Goal: Task Accomplishment & Management: Use online tool/utility

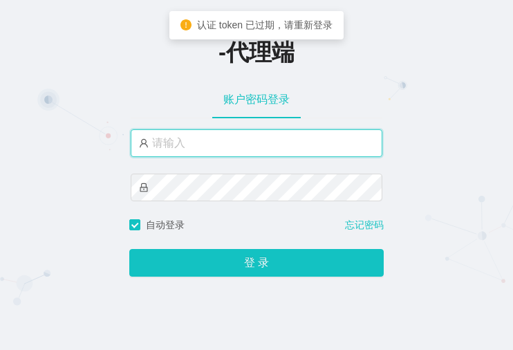
click at [223, 151] on input "text" at bounding box center [257, 143] width 252 height 28
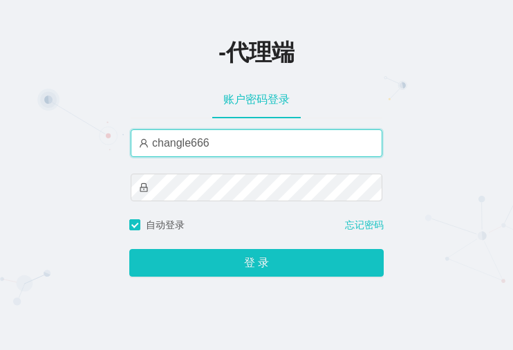
type input "changle666"
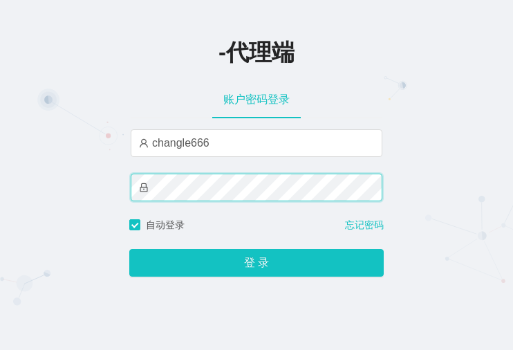
click at [129, 249] on button "登 录" at bounding box center [256, 263] width 254 height 28
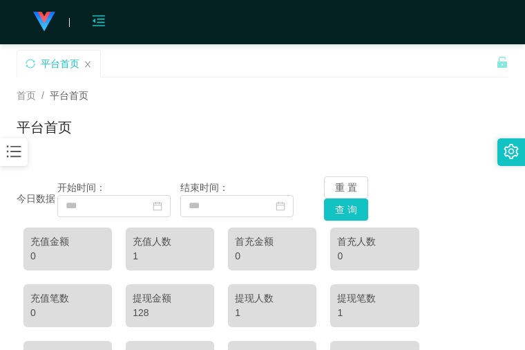
click at [106, 15] on icon "图标: menu-fold" at bounding box center [98, 23] width 47 height 44
click at [21, 158] on icon "图标: bars" at bounding box center [14, 151] width 18 height 18
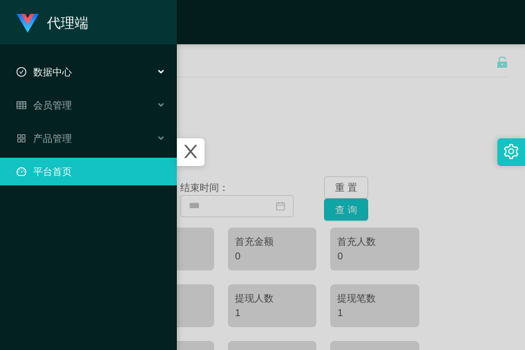
click at [81, 75] on div "数据中心" at bounding box center [88, 72] width 177 height 28
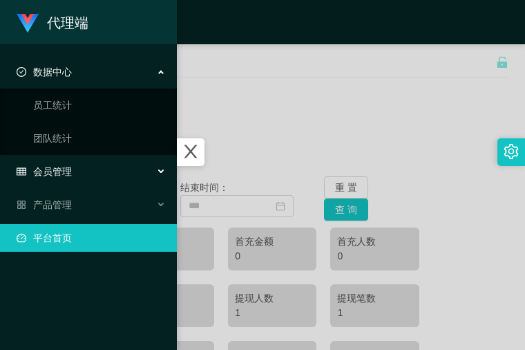
click at [70, 171] on span "会员管理" at bounding box center [44, 171] width 55 height 11
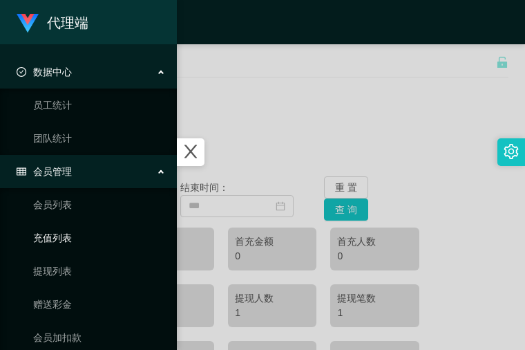
click at [59, 238] on link "充值列表" at bounding box center [99, 238] width 133 height 28
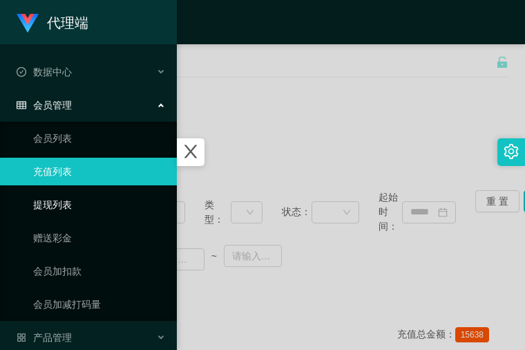
click at [73, 212] on link "提现列表" at bounding box center [99, 205] width 133 height 28
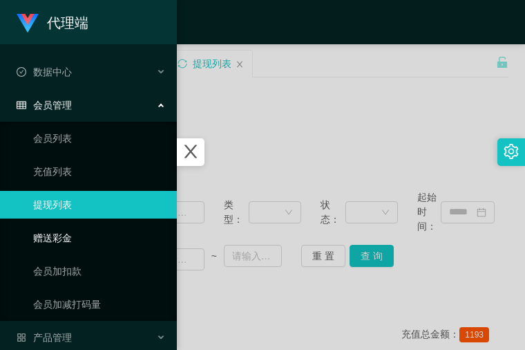
click at [59, 235] on link "赠送彩金" at bounding box center [99, 238] width 133 height 28
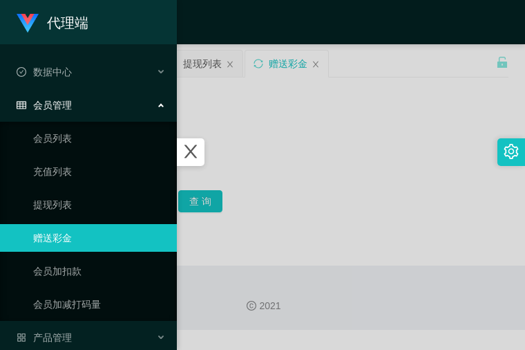
click at [197, 147] on icon "图标: close" at bounding box center [190, 151] width 12 height 13
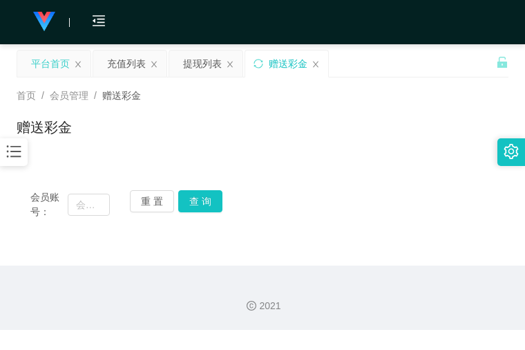
click at [84, 61] on div "平台首页" at bounding box center [53, 63] width 73 height 26
click at [77, 64] on icon "图标: close" at bounding box center [78, 64] width 6 height 6
click at [66, 67] on div "充值列表" at bounding box center [50, 63] width 39 height 26
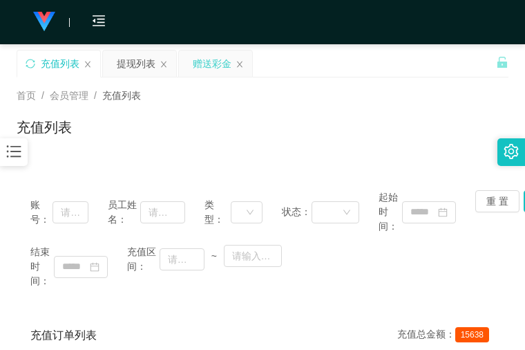
click at [214, 64] on div "赠送彩金" at bounding box center [212, 63] width 39 height 26
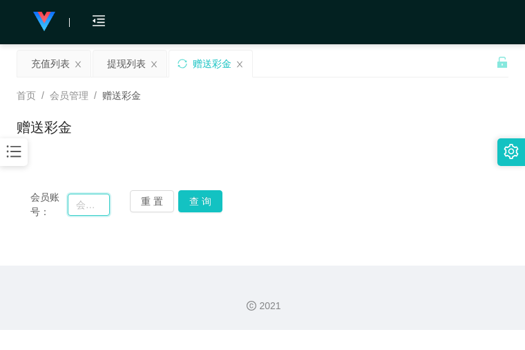
click at [86, 207] on input "text" at bounding box center [89, 204] width 43 height 22
paste input "WAN123"
type input "WAN123"
click at [203, 201] on button "查 询" at bounding box center [200, 201] width 44 height 22
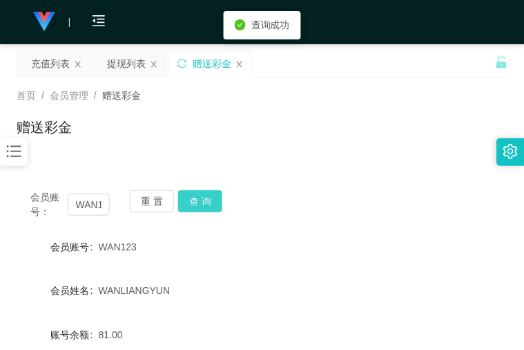
scroll to position [207, 0]
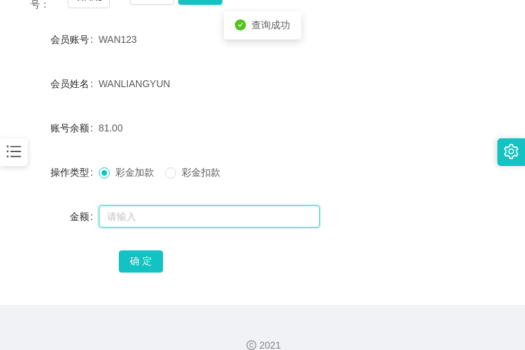
click at [181, 217] on input "text" at bounding box center [209, 216] width 221 height 22
type input "8"
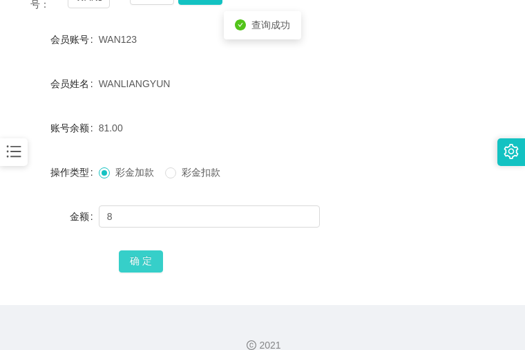
click at [143, 262] on button "确 定" at bounding box center [141, 261] width 44 height 22
click at [433, 64] on form "会员账号 WAN123 会员姓名 [PERSON_NAME] 账号余额 89.00 操作类型 彩金加款 彩金扣款 金额 确 定" at bounding box center [263, 150] width 492 height 249
click at [324, 147] on form "会员账号 WAN123 会员姓名 [PERSON_NAME] 账号余额 89.00 操作类型 彩金加款 彩金扣款 金额 确 定" at bounding box center [263, 150] width 492 height 249
click at [391, 45] on div "会员账号 WAN123" at bounding box center [262, 40] width 491 height 28
click at [405, 213] on div "金额" at bounding box center [262, 216] width 491 height 28
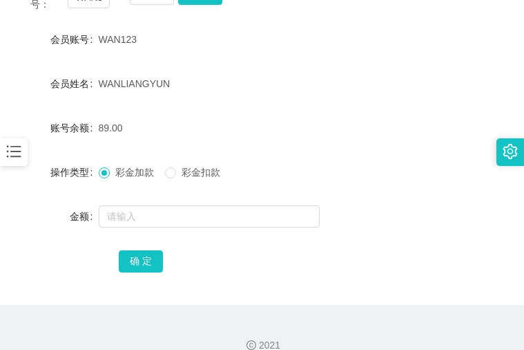
click at [301, 245] on form "会员账号 WAN123 会员姓名 [PERSON_NAME] 账号余额 89.00 操作类型 彩金加款 彩金扣款 金额 确 定" at bounding box center [262, 150] width 491 height 249
click at [198, 195] on form "会员账号 WAN123 会员姓名 [PERSON_NAME] 账号余额 89.00 操作类型 彩金加款 彩金扣款 金额 确 定" at bounding box center [262, 150] width 491 height 249
click at [191, 206] on input "text" at bounding box center [209, 216] width 221 height 22
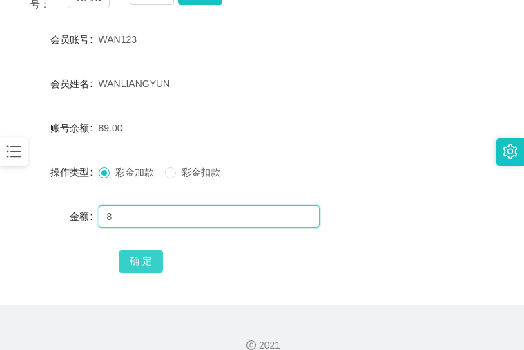
type input "8"
click at [142, 268] on button "确 定" at bounding box center [141, 261] width 44 height 22
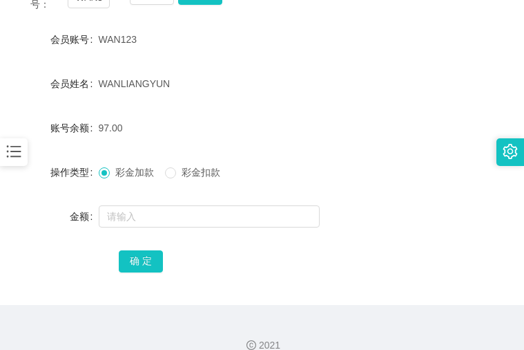
drag, startPoint x: 280, startPoint y: 142, endPoint x: 276, endPoint y: 62, distance: 80.3
click at [280, 142] on form "会员账号 WAN123 会员姓名 [PERSON_NAME] 账号余额 97.00 操作类型 彩金加款 彩金扣款 金额 确 定" at bounding box center [262, 150] width 491 height 249
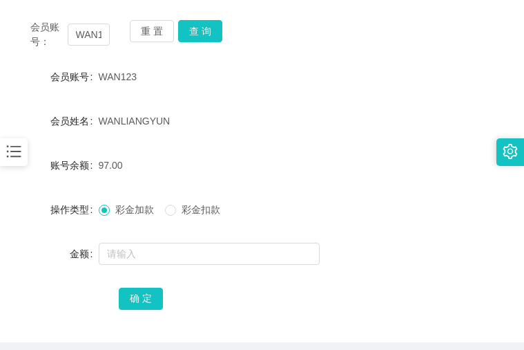
scroll to position [69, 0]
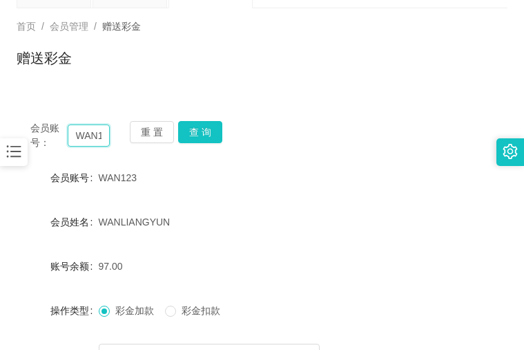
click at [79, 130] on input "WAN123" at bounding box center [89, 135] width 43 height 22
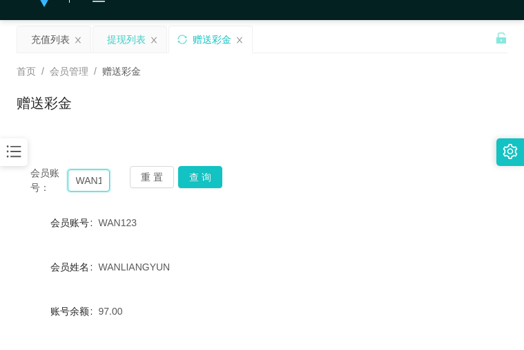
scroll to position [0, 0]
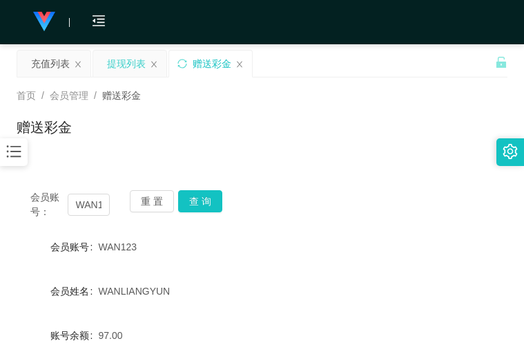
click at [136, 68] on div "提现列表" at bounding box center [126, 63] width 39 height 26
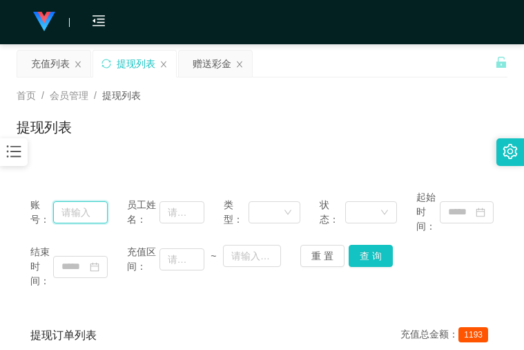
click at [87, 213] on input "text" at bounding box center [80, 212] width 54 height 22
paste input "WAN123"
type input "WAN123"
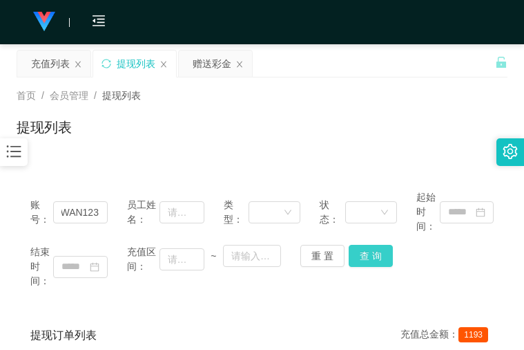
click at [379, 263] on button "查 询" at bounding box center [371, 256] width 44 height 22
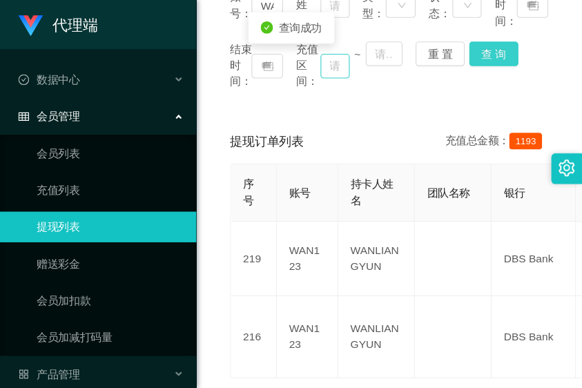
scroll to position [0, 0]
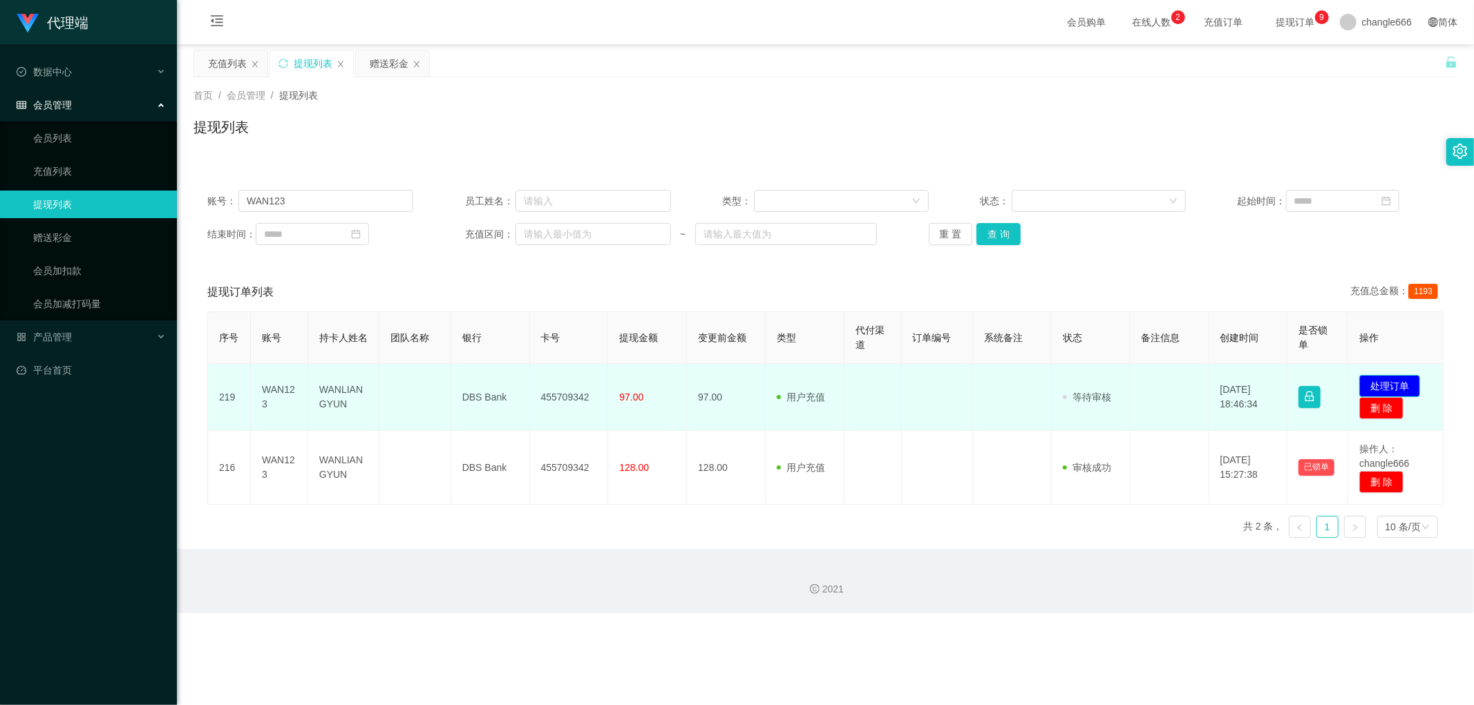
click at [512, 349] on button "处理订单" at bounding box center [1389, 386] width 61 height 22
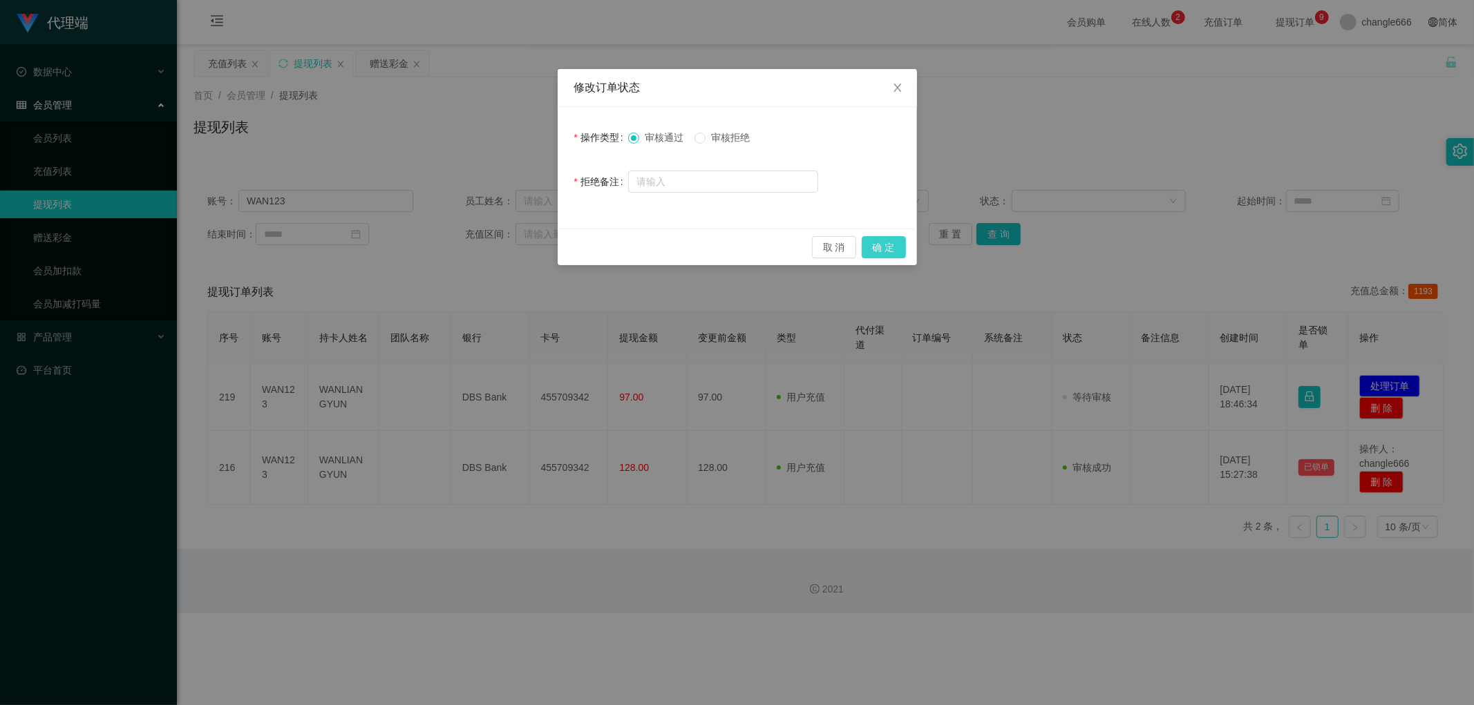
click at [512, 245] on button "确 定" at bounding box center [884, 247] width 44 height 22
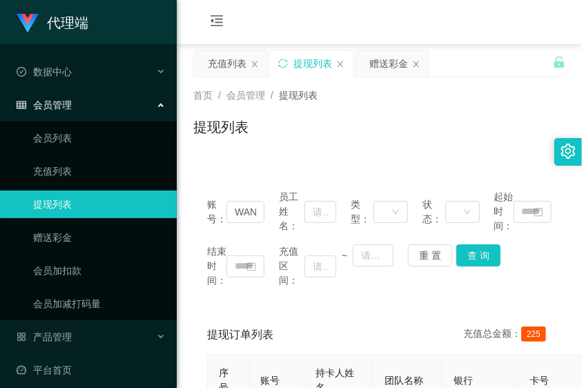
drag, startPoint x: 471, startPoint y: 120, endPoint x: 489, endPoint y: 99, distance: 27.4
click at [471, 120] on div "提现列表" at bounding box center [379, 133] width 372 height 32
click at [222, 67] on div "充值列表" at bounding box center [227, 63] width 39 height 26
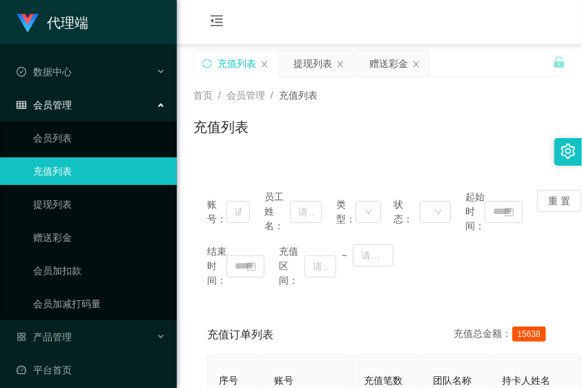
click at [451, 134] on div "充值列表" at bounding box center [379, 133] width 372 height 32
click at [302, 57] on div "提现列表" at bounding box center [313, 63] width 39 height 26
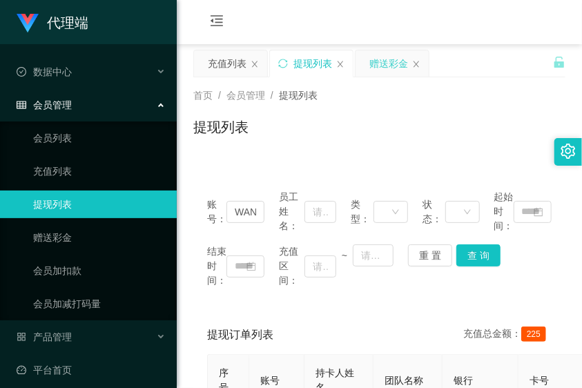
click at [378, 63] on div "赠送彩金" at bounding box center [389, 63] width 39 height 26
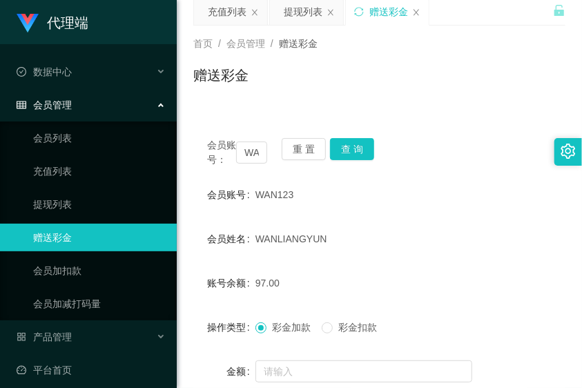
scroll to position [77, 0]
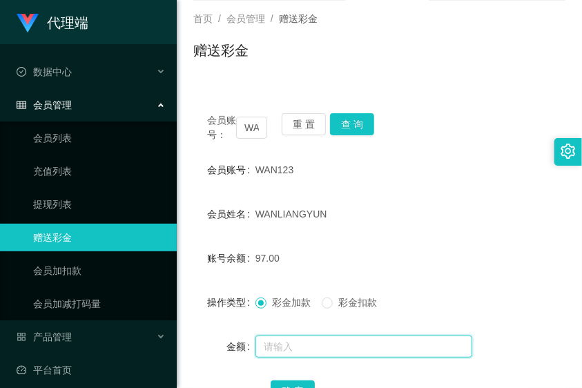
click at [278, 349] on input "text" at bounding box center [364, 347] width 217 height 22
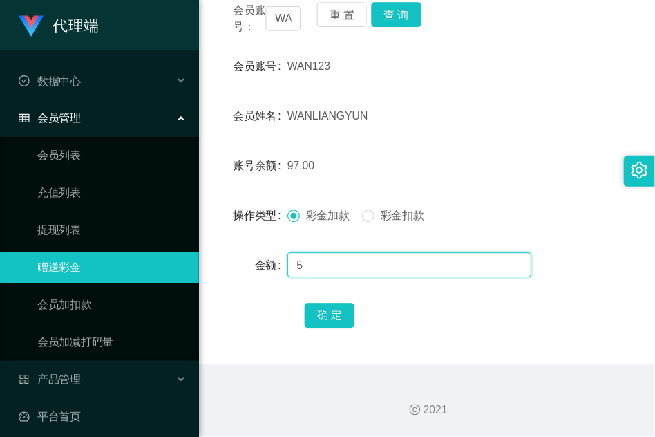
scroll to position [202, 0]
type input "5"
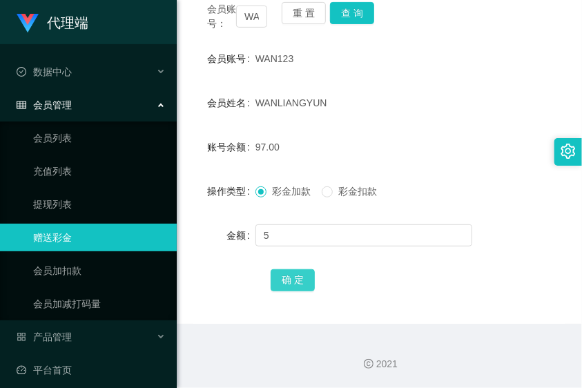
click at [289, 281] on button "确 定" at bounding box center [293, 280] width 44 height 22
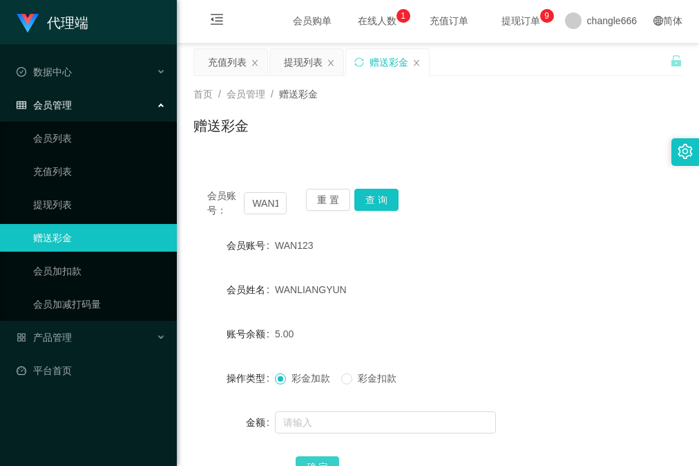
scroll to position [0, 0]
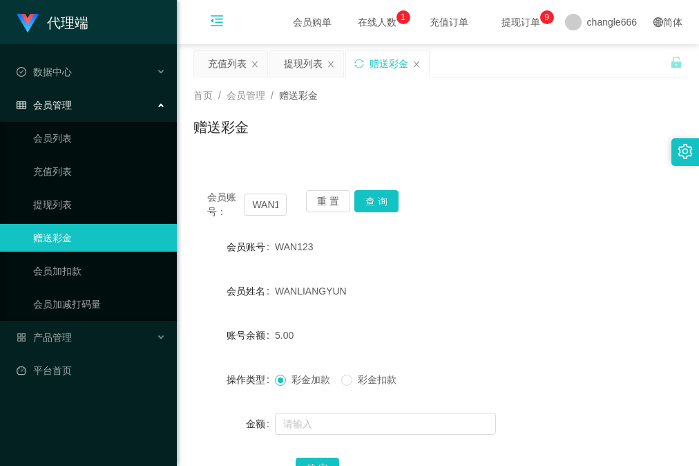
click at [217, 28] on icon "图标: menu-fold" at bounding box center [216, 23] width 47 height 44
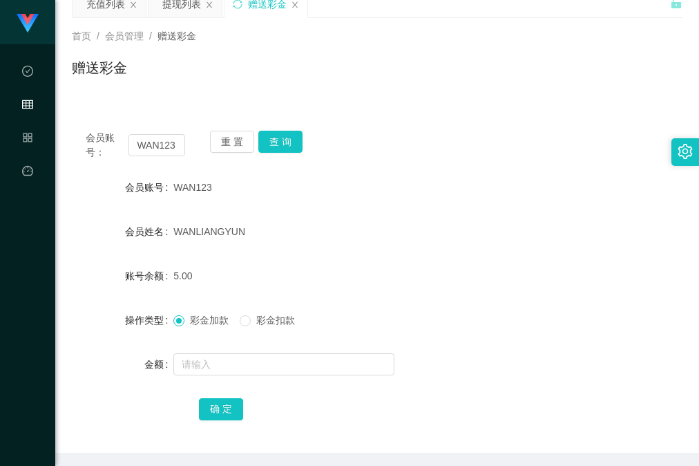
scroll to position [92, 0]
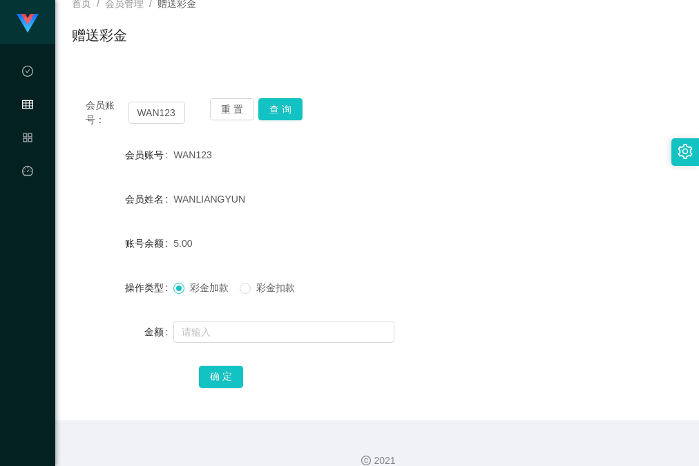
click at [509, 164] on div "WAN123" at bounding box center [351, 155] width 357 height 28
click at [391, 255] on div "5.00" at bounding box center [351, 243] width 357 height 28
click at [287, 112] on button "查 询" at bounding box center [280, 109] width 44 height 22
click at [294, 104] on button "查 询" at bounding box center [280, 109] width 44 height 22
click at [464, 79] on div "会员账号： WAN123 重 置 查 询 会员账号 WAN123 会员姓名 [PERSON_NAME] 账号余额 5.00 操作类型 彩金加款 彩金扣款 金额…" at bounding box center [377, 244] width 611 height 352
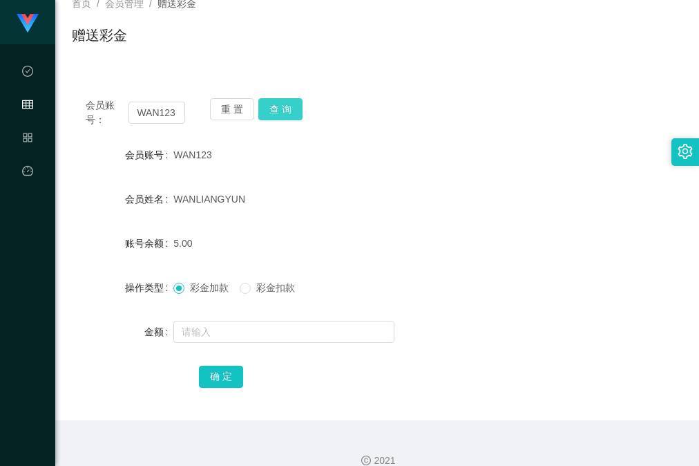
drag, startPoint x: 276, startPoint y: 106, endPoint x: 294, endPoint y: 83, distance: 29.2
click at [276, 108] on button "查 询" at bounding box center [280, 109] width 44 height 22
drag, startPoint x: 470, startPoint y: 181, endPoint x: 484, endPoint y: 182, distance: 13.9
click at [471, 181] on form "会员账号 WAN123 会员姓名 [PERSON_NAME] 账号余额 5.00 操作类型 彩金加款 彩金扣款 金额 确 定" at bounding box center [377, 265] width 611 height 249
click at [512, 247] on div "账号余额 5.00" at bounding box center [377, 243] width 611 height 28
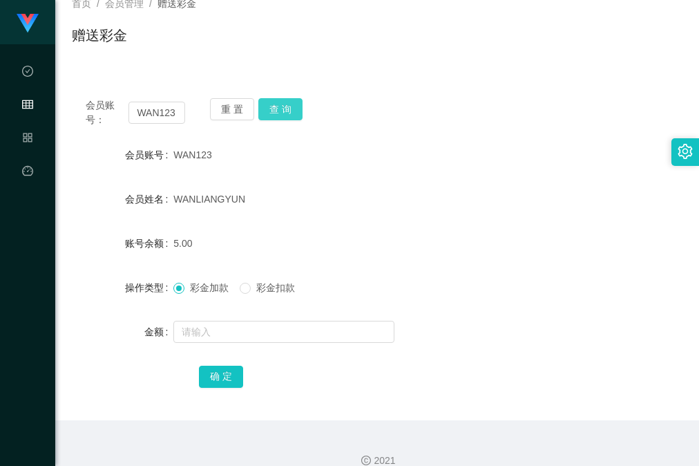
click at [274, 106] on button "查 询" at bounding box center [280, 109] width 44 height 22
